Goal: Transaction & Acquisition: Purchase product/service

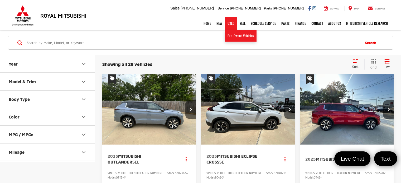
click at [229, 23] on link "Used" at bounding box center [231, 23] width 12 height 13
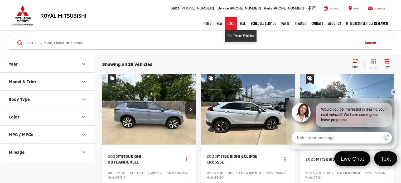
click at [231, 35] on link "Pre-Owned Vehicles" at bounding box center [241, 36] width 32 height 12
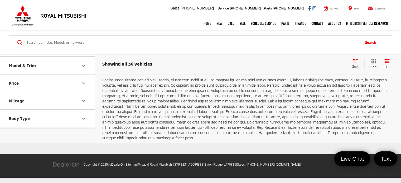
scroll to position [2003, 0]
click at [82, 51] on icon "Make" at bounding box center [83, 48] width 6 height 6
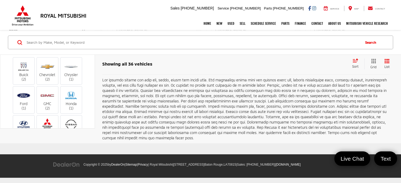
click at [83, 56] on button "Make" at bounding box center [47, 47] width 95 height 17
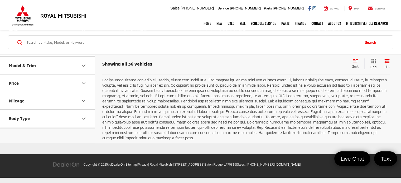
click at [83, 56] on button "Make" at bounding box center [47, 47] width 95 height 17
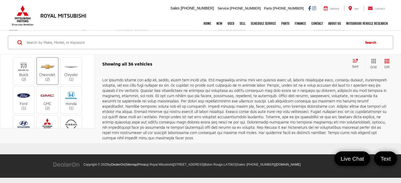
click at [51, 81] on label "Chevrolet (2)" at bounding box center [47, 70] width 21 height 21
click at [0, 0] on input "Chevrolet (2)" at bounding box center [0, 0] width 0 height 0
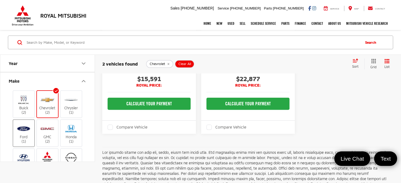
click at [28, 130] on img at bounding box center [23, 129] width 14 height 12
click at [0, 0] on input "Ford (1)" at bounding box center [0, 0] width 0 height 0
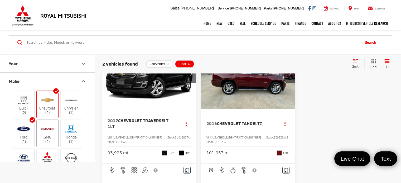
scroll to position [6, 0]
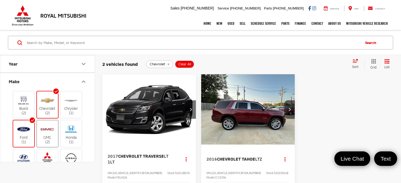
click at [46, 134] on img at bounding box center [47, 129] width 14 height 12
click at [0, 0] on input "GMC (2)" at bounding box center [0, 0] width 0 height 0
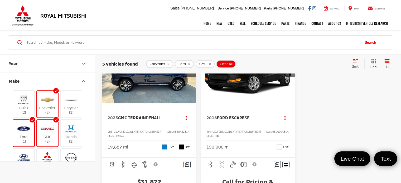
scroll to position [290, 0]
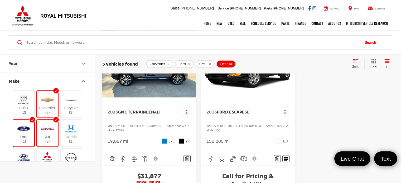
click at [23, 136] on label "Ford (1)" at bounding box center [23, 133] width 21 height 21
click at [0, 0] on input "Ford (1)" at bounding box center [0, 0] width 0 height 0
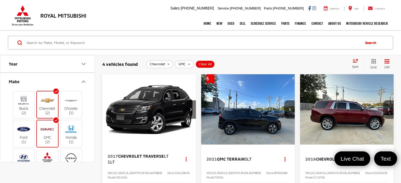
click at [56, 138] on label "GMC (2)" at bounding box center [47, 133] width 21 height 21
click at [0, 0] on input "GMC (2)" at bounding box center [0, 0] width 0 height 0
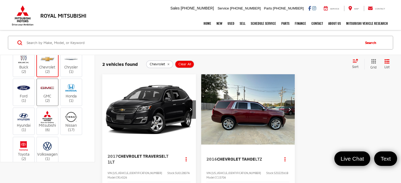
scroll to position [53, 0]
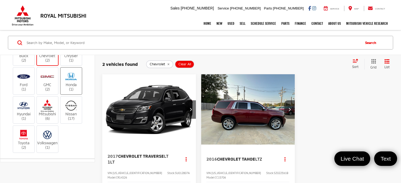
click at [75, 87] on label "Honda (1)" at bounding box center [71, 80] width 21 height 21
click at [0, 0] on input "Honda (1)" at bounding box center [0, 0] width 0 height 0
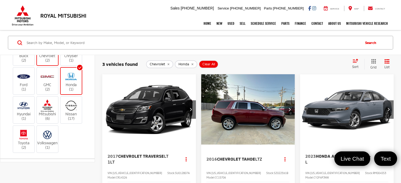
click at [75, 87] on label "Honda (1)" at bounding box center [71, 80] width 21 height 21
click at [0, 0] on input "Honda (1)" at bounding box center [0, 0] width 0 height 0
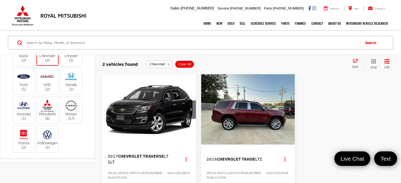
click at [230, 107] on img "2016 Chevrolet Tahoe LTZ 0" at bounding box center [248, 109] width 94 height 71
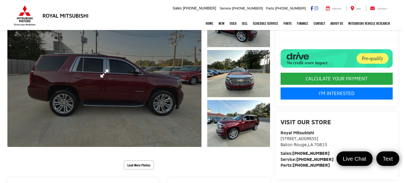
scroll to position [79, 0]
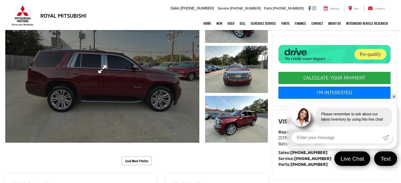
click at [192, 86] on link "Expand Photo 0" at bounding box center [102, 69] width 194 height 147
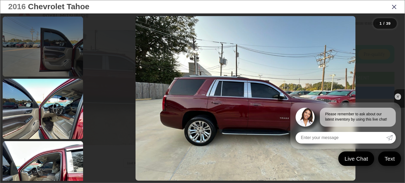
click at [54, 74] on link at bounding box center [43, 47] width 80 height 60
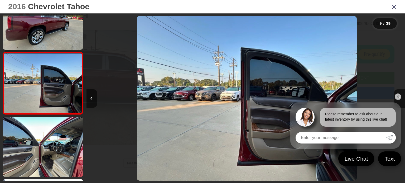
scroll to position [0, 2546]
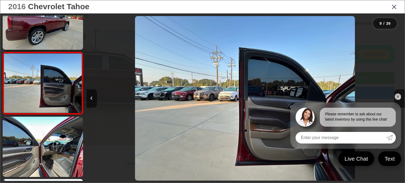
click at [397, 94] on link "✕" at bounding box center [398, 97] width 6 height 6
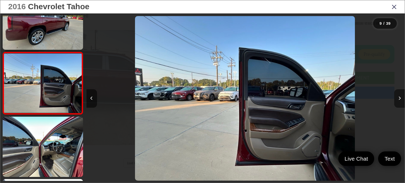
click at [399, 96] on icon "Next image" at bounding box center [399, 98] width 2 height 4
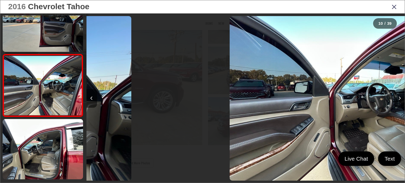
scroll to position [525, 0]
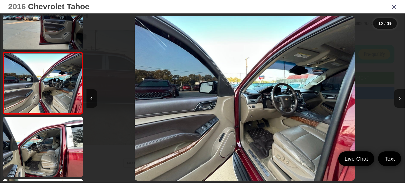
click at [399, 96] on icon "Next image" at bounding box center [399, 98] width 2 height 4
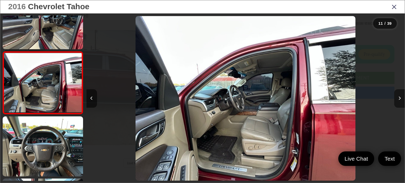
scroll to position [0, 3182]
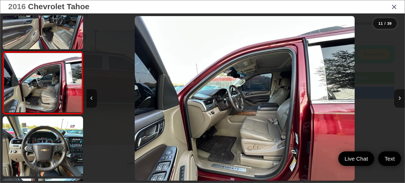
click at [398, 96] on button "Next image" at bounding box center [399, 98] width 11 height 18
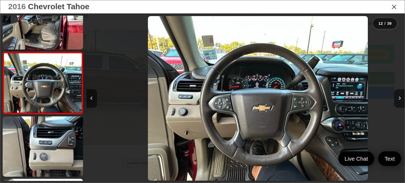
scroll to position [0, 3500]
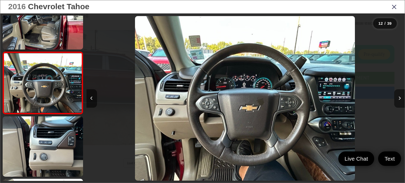
click at [397, 96] on button "Next image" at bounding box center [399, 98] width 11 height 18
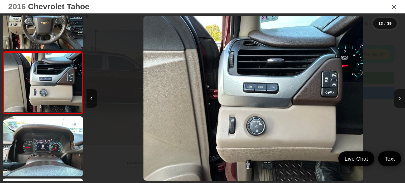
scroll to position [0, 3819]
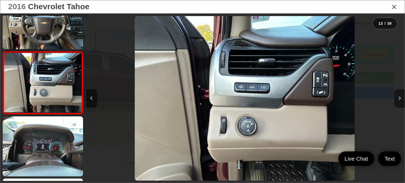
click at [397, 96] on button "Next image" at bounding box center [399, 98] width 11 height 18
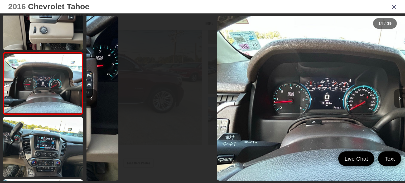
scroll to position [775, 0]
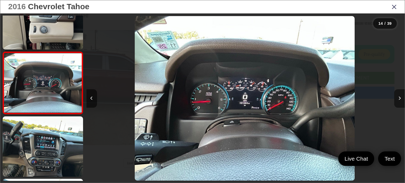
click at [398, 97] on icon "Next image" at bounding box center [399, 98] width 2 height 4
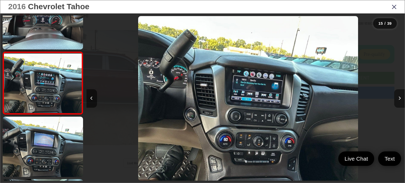
scroll to position [0, 4455]
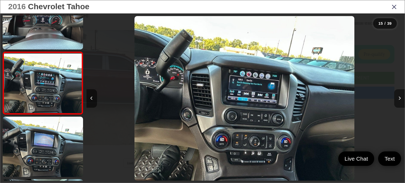
click at [398, 97] on icon "Next image" at bounding box center [399, 98] width 2 height 4
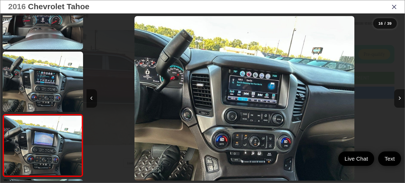
scroll to position [0, 0]
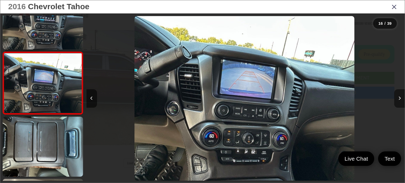
click at [398, 97] on icon "Next image" at bounding box center [399, 98] width 2 height 4
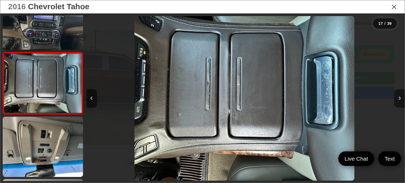
click at [398, 97] on icon "Next image" at bounding box center [399, 98] width 2 height 4
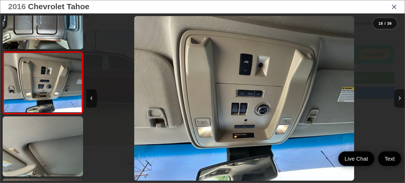
click at [398, 97] on icon "Next image" at bounding box center [399, 98] width 2 height 4
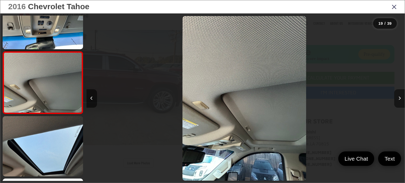
click at [398, 97] on icon "Next image" at bounding box center [399, 98] width 2 height 4
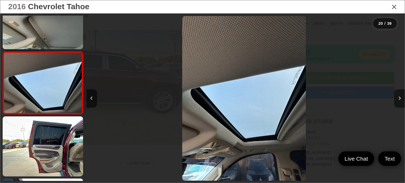
click at [398, 97] on icon "Next image" at bounding box center [399, 98] width 2 height 4
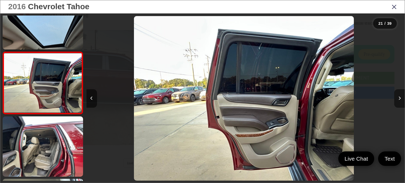
click at [398, 97] on icon "Next image" at bounding box center [399, 98] width 2 height 4
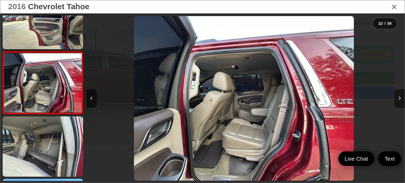
click at [398, 97] on icon "Next image" at bounding box center [399, 98] width 2 height 4
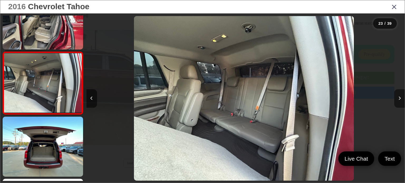
click at [398, 97] on icon "Next image" at bounding box center [399, 98] width 2 height 4
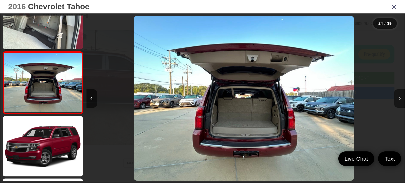
click at [399, 96] on icon "Next image" at bounding box center [399, 98] width 2 height 4
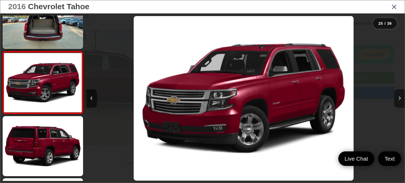
click at [397, 96] on button "Next image" at bounding box center [399, 98] width 11 height 18
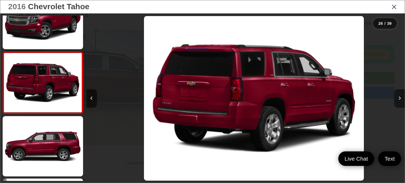
click at [397, 96] on button "Next image" at bounding box center [399, 98] width 11 height 18
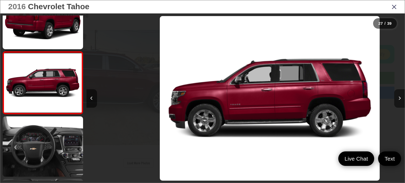
click at [397, 96] on button "Next image" at bounding box center [399, 98] width 11 height 18
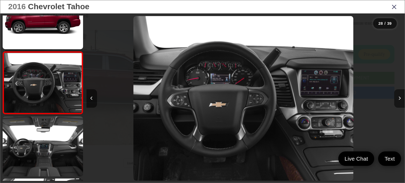
click at [397, 96] on button "Next image" at bounding box center [399, 98] width 11 height 18
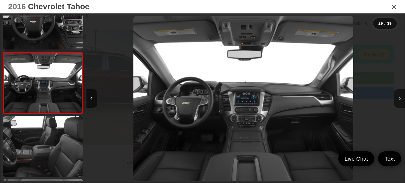
click at [398, 96] on icon "Next image" at bounding box center [399, 98] width 2 height 4
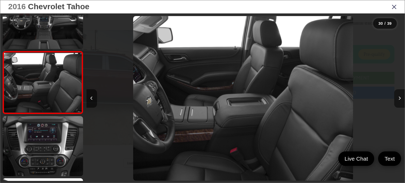
click at [398, 96] on icon "Next image" at bounding box center [399, 98] width 2 height 4
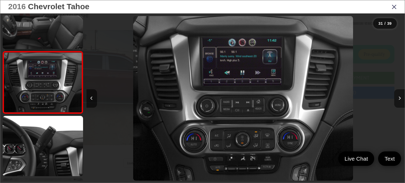
click at [398, 96] on icon "Next image" at bounding box center [399, 98] width 2 height 4
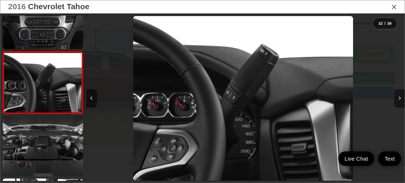
click at [399, 97] on icon "Next image" at bounding box center [399, 98] width 2 height 4
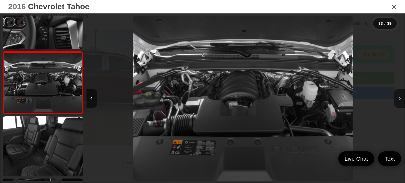
click at [399, 97] on icon "Next image" at bounding box center [399, 98] width 2 height 4
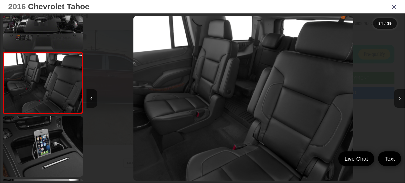
click at [399, 97] on icon "Next image" at bounding box center [399, 98] width 2 height 4
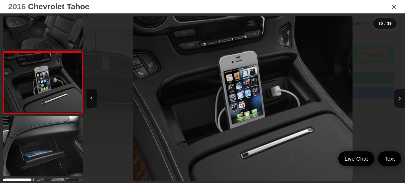
click at [396, 7] on icon "Close gallery" at bounding box center [393, 6] width 5 height 7
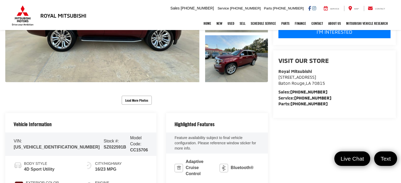
scroll to position [87, 0]
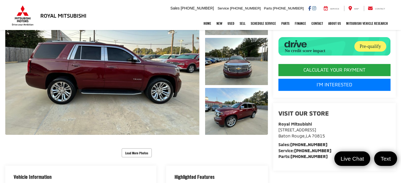
click at [325, 50] on div "No credit score impact" at bounding box center [304, 50] width 43 height 1
